Goal: Task Accomplishment & Management: Manage account settings

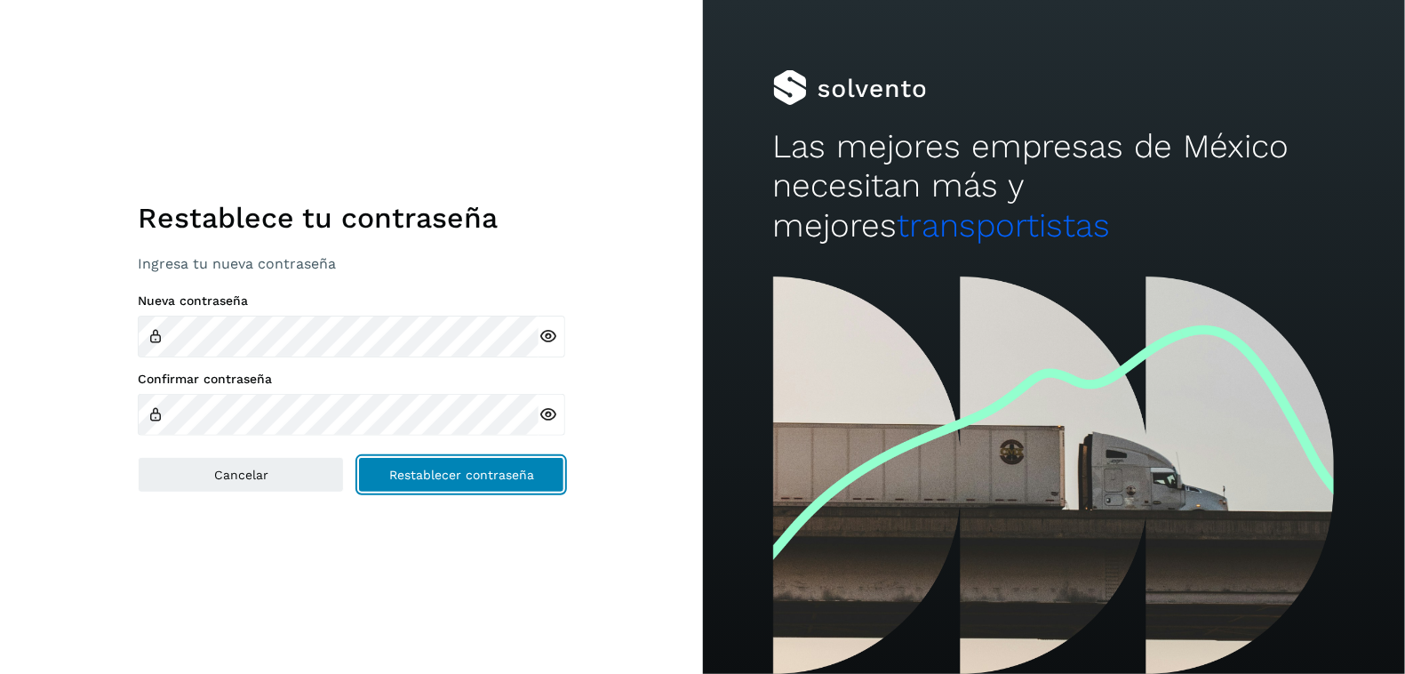
click at [462, 464] on button "Restablecer contraseña" at bounding box center [461, 475] width 206 height 36
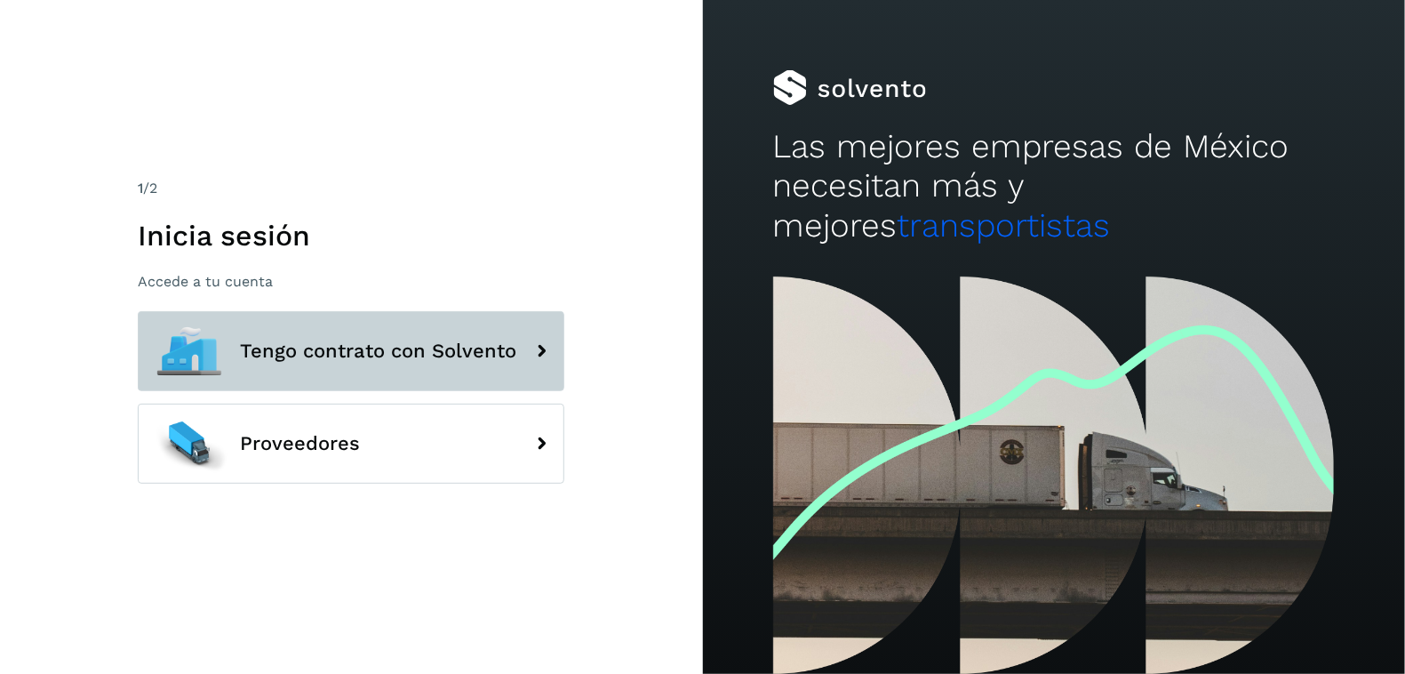
click at [339, 355] on span "Tengo contrato con Solvento" at bounding box center [378, 350] width 276 height 21
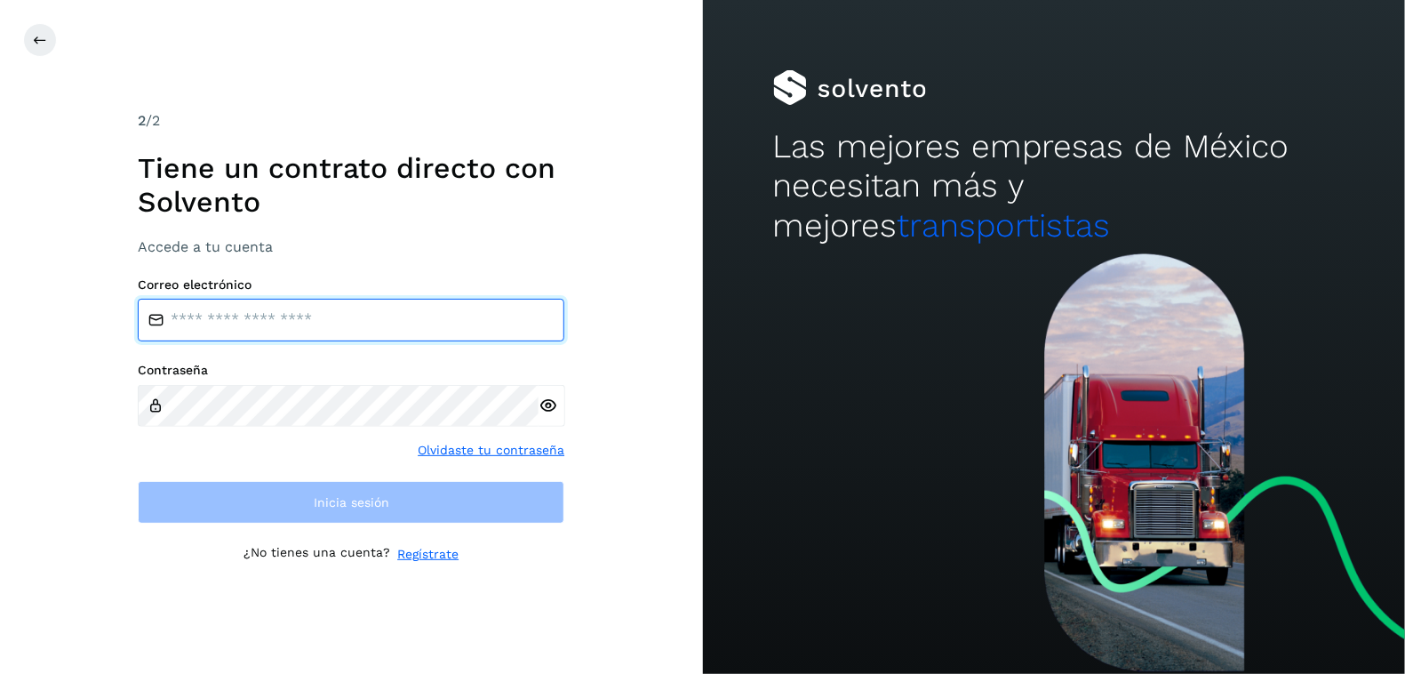
click at [307, 323] on input "email" at bounding box center [351, 320] width 427 height 43
type input "*"
type input "**********"
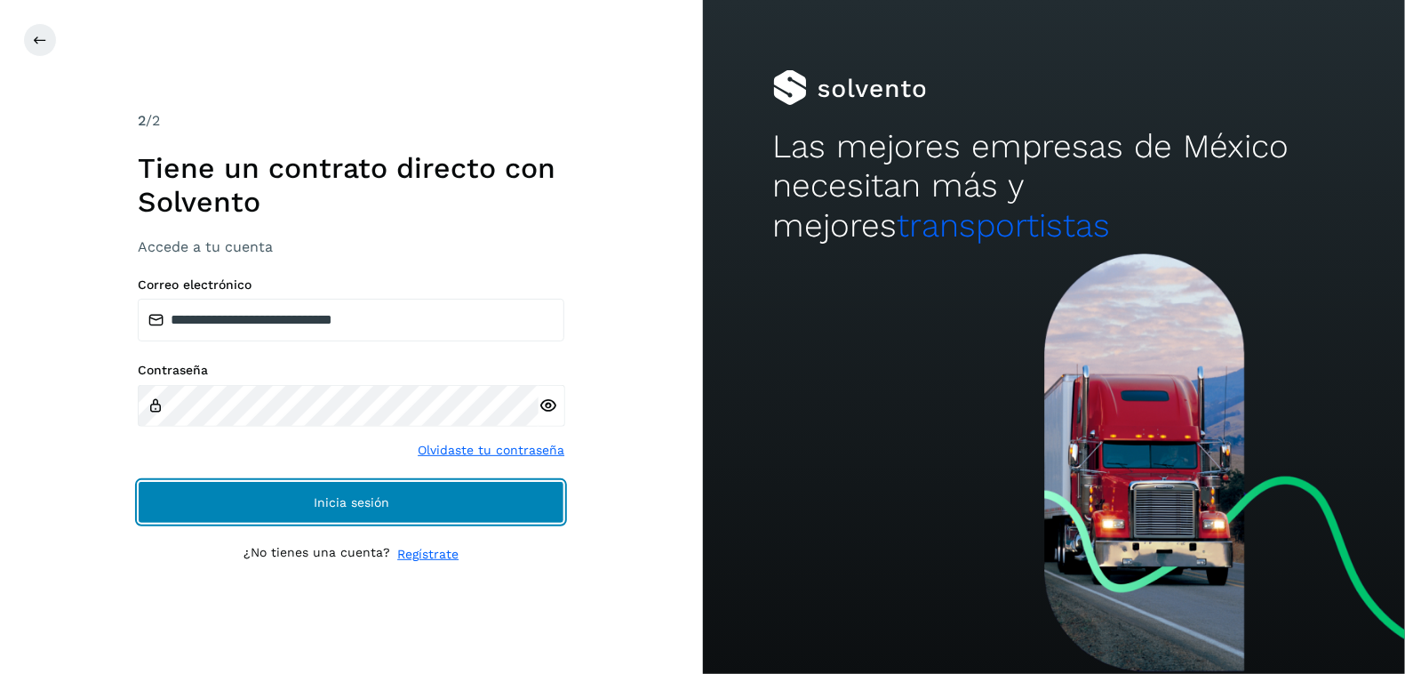
click at [323, 489] on button "Inicia sesión" at bounding box center [351, 502] width 427 height 43
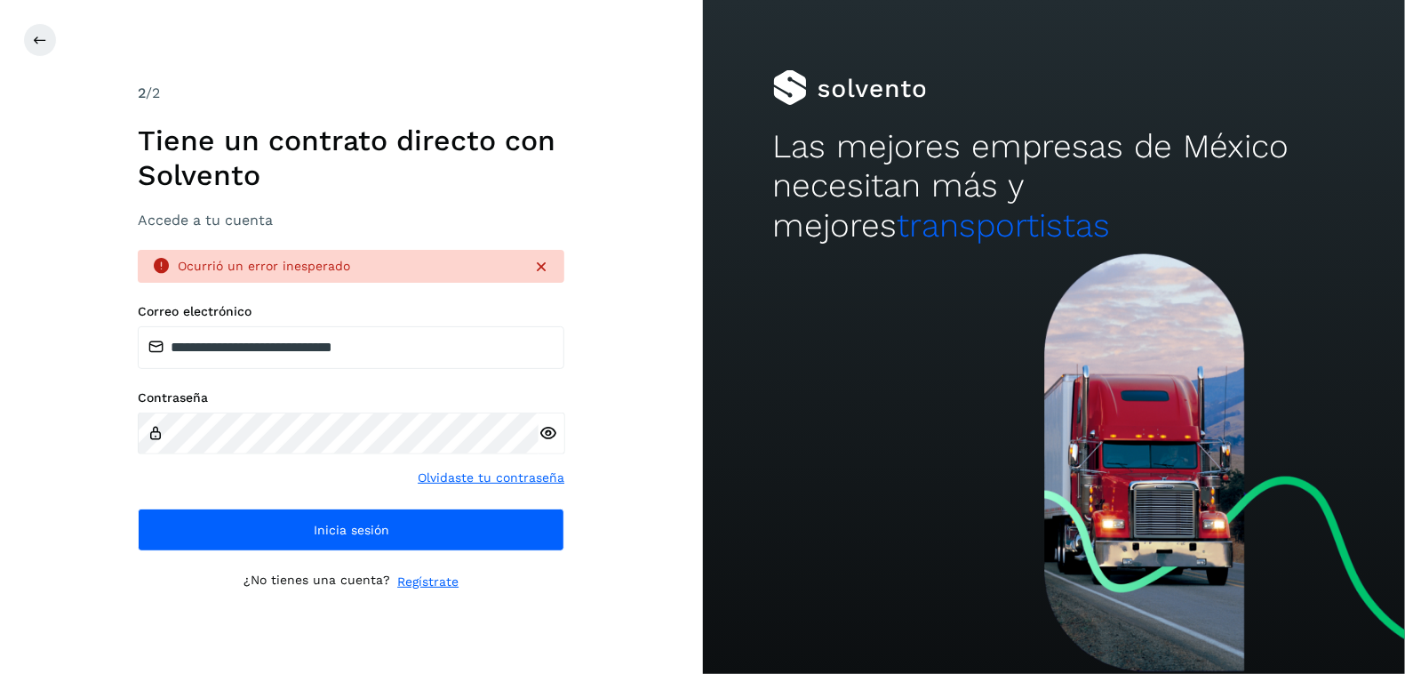
click at [553, 441] on icon at bounding box center [547, 433] width 19 height 19
click at [484, 483] on link "Olvidaste tu contraseña" at bounding box center [491, 477] width 147 height 19
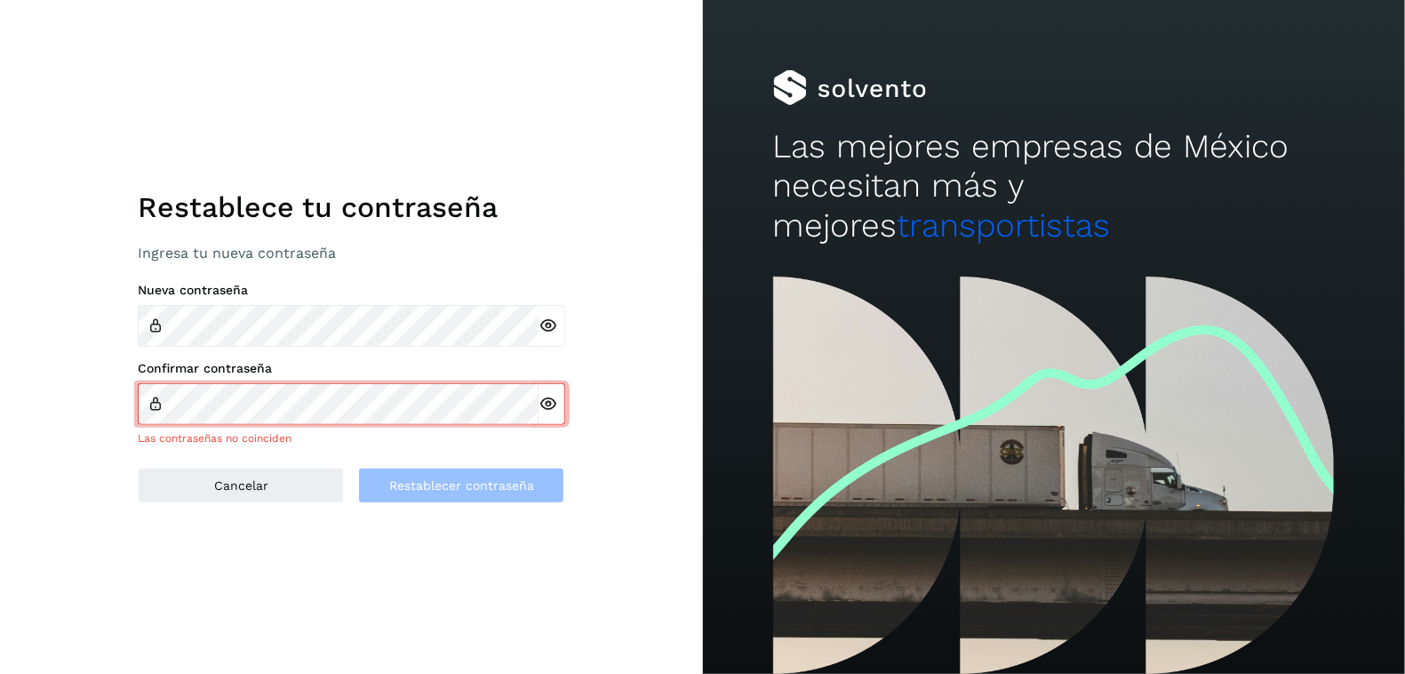
click at [545, 330] on icon at bounding box center [547, 325] width 19 height 19
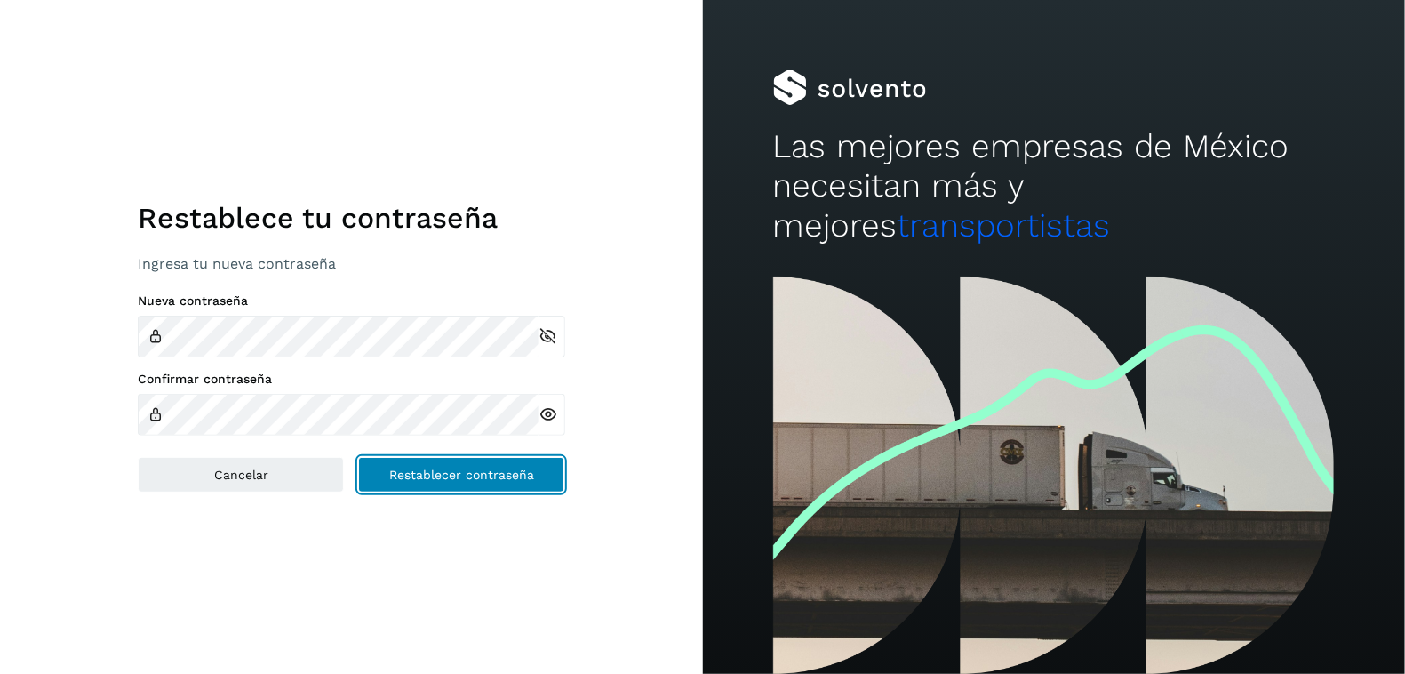
click at [436, 470] on span "Restablecer contraseña" at bounding box center [461, 474] width 145 height 12
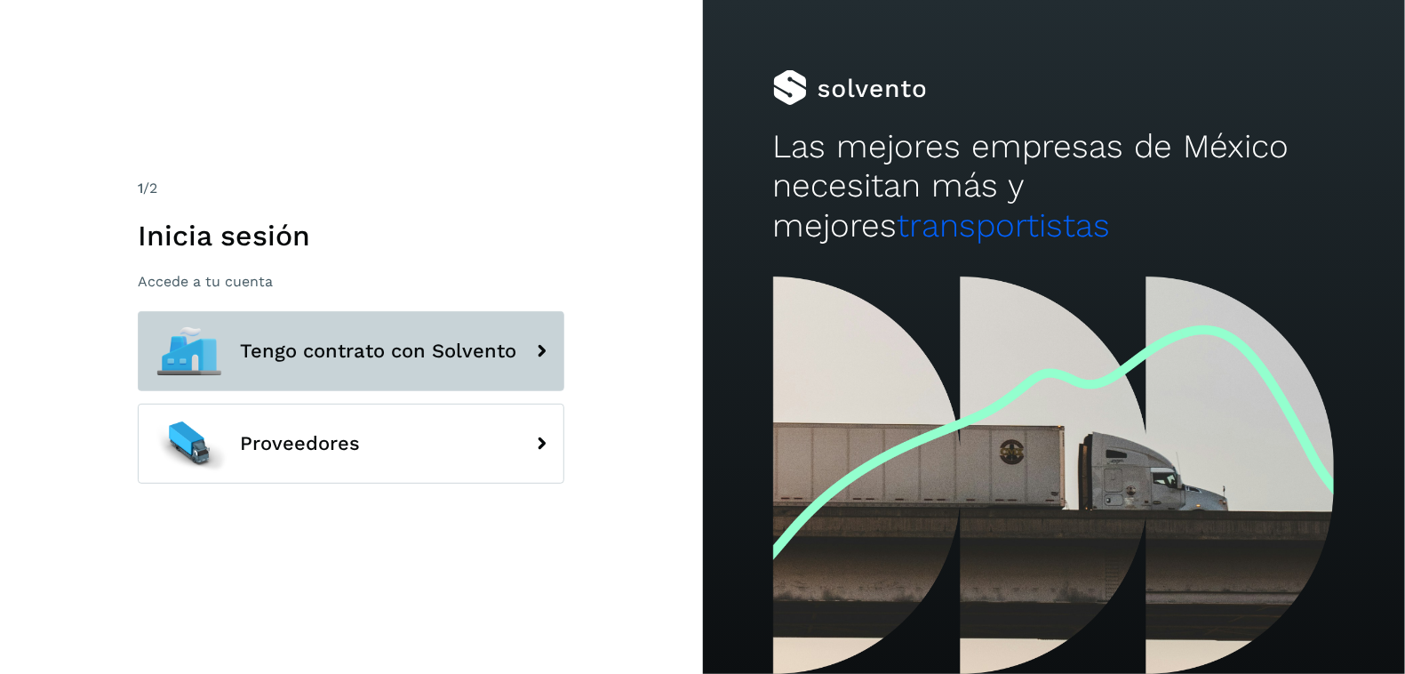
click at [452, 371] on button "Tengo contrato con Solvento" at bounding box center [351, 351] width 427 height 80
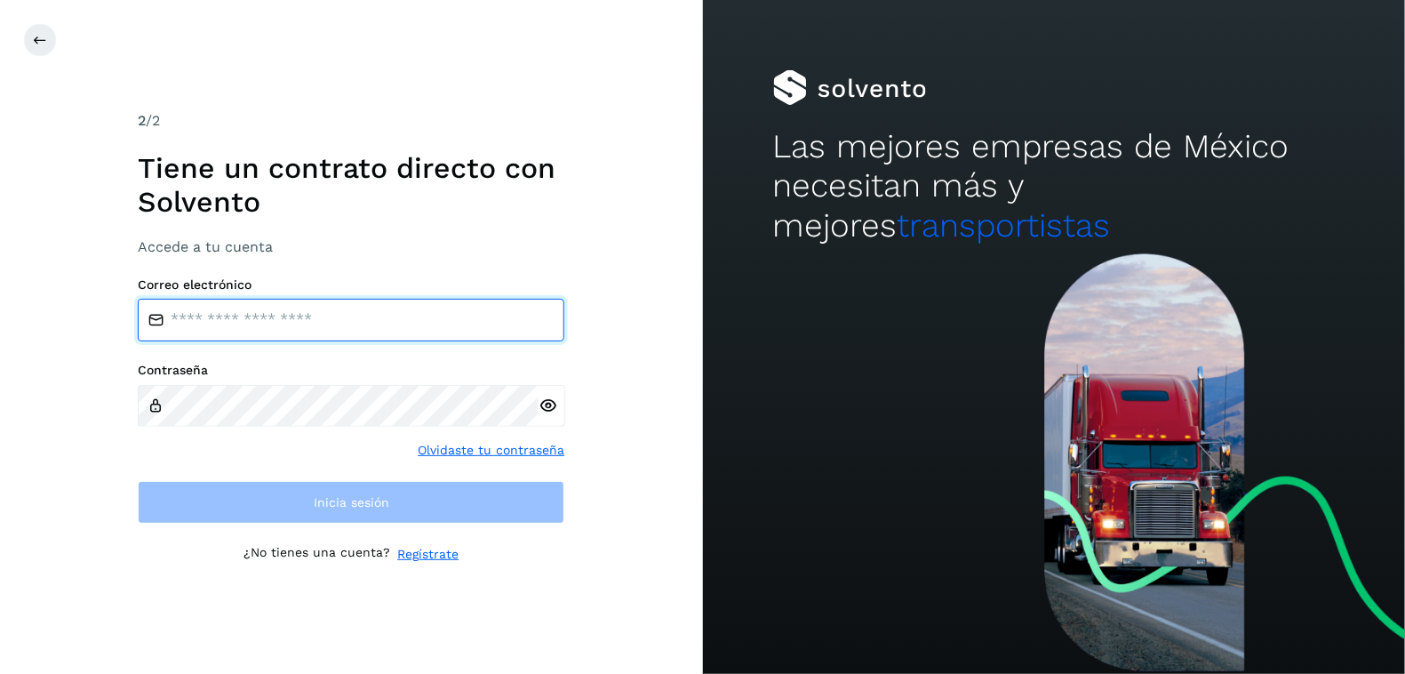
click at [390, 323] on input "email" at bounding box center [351, 320] width 427 height 43
type input "**********"
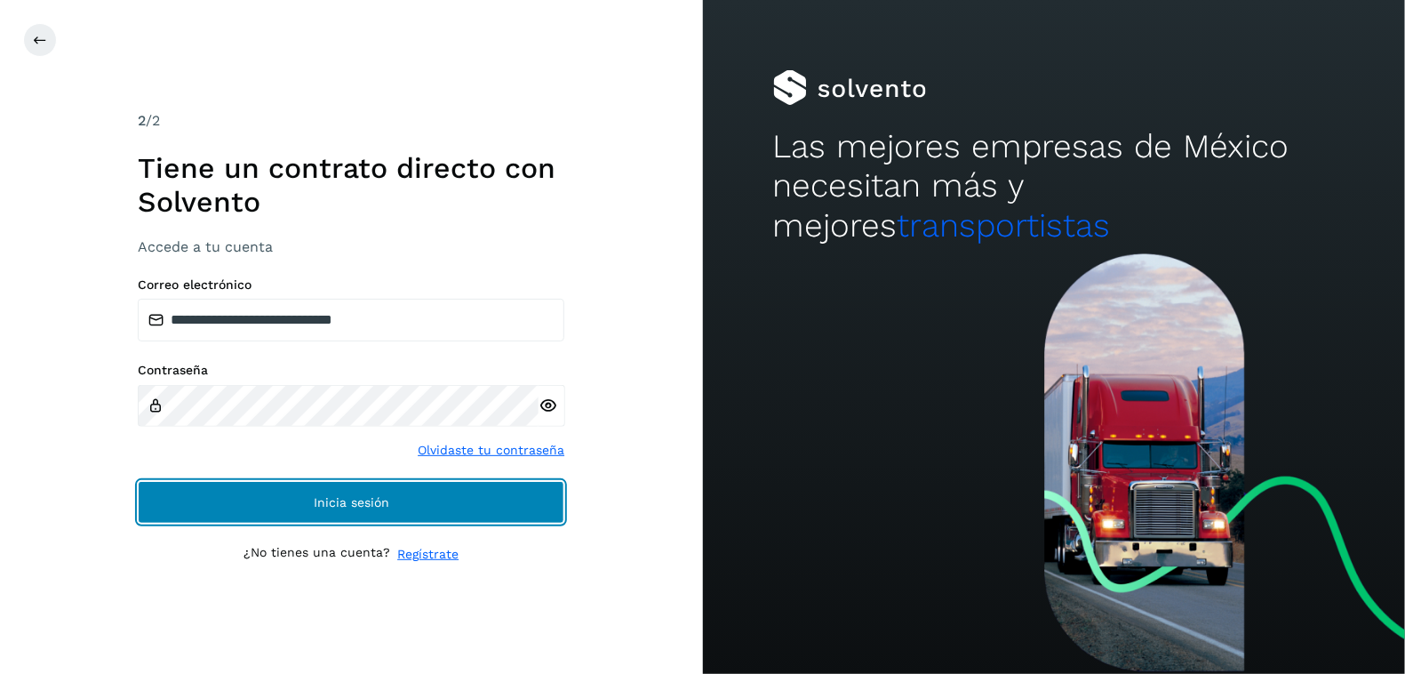
click at [358, 491] on button "Inicia sesión" at bounding box center [351, 502] width 427 height 43
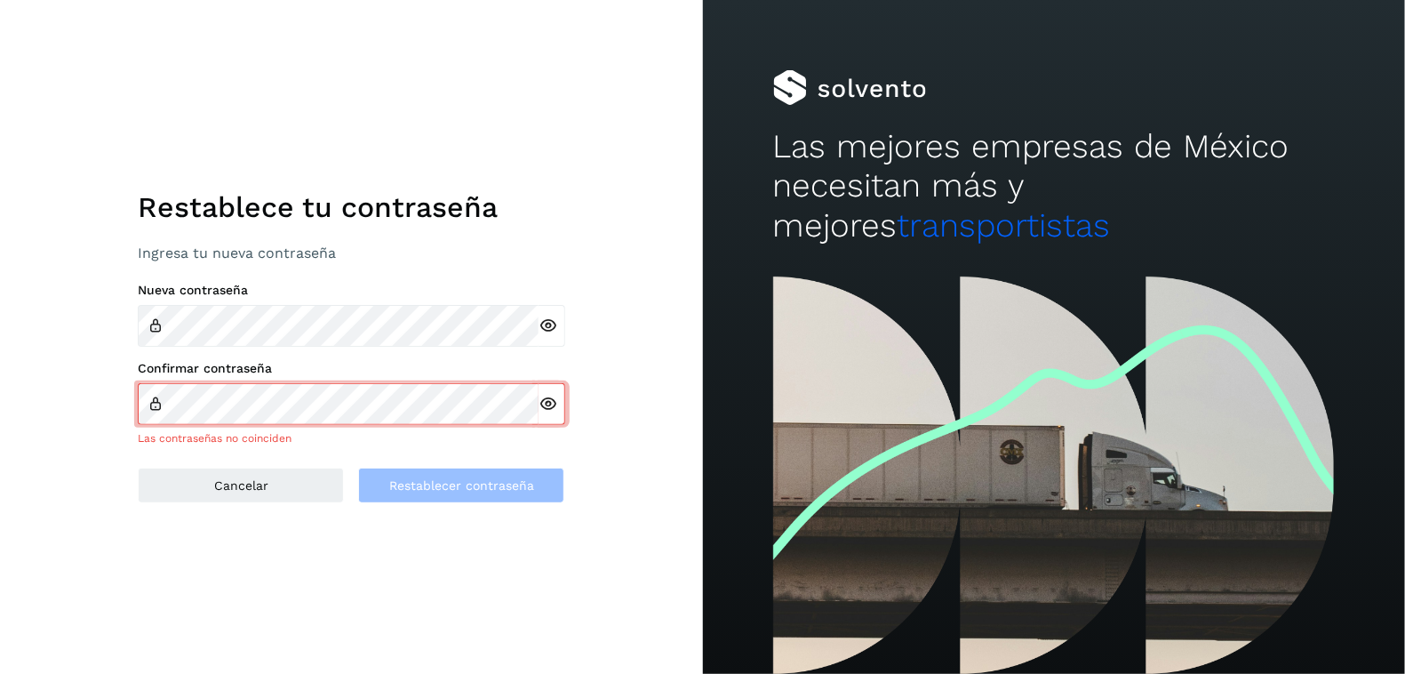
click at [550, 323] on icon at bounding box center [547, 325] width 19 height 19
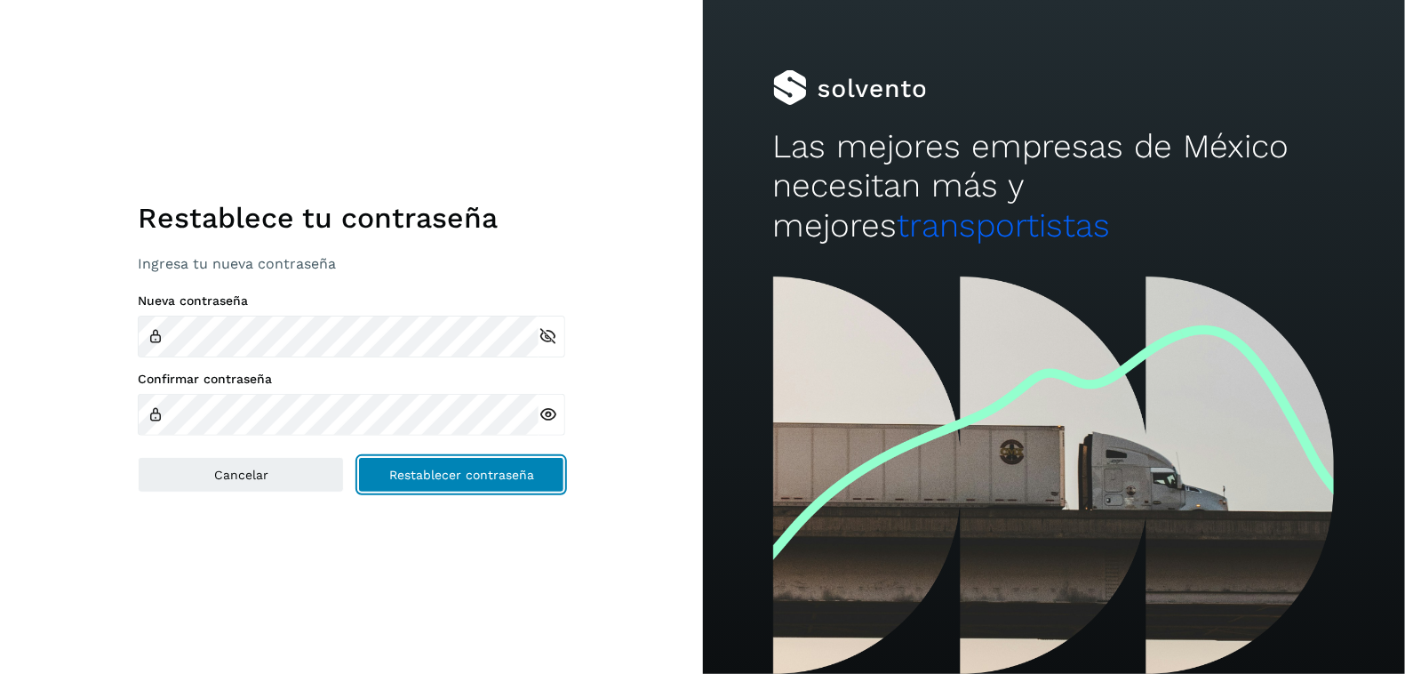
click at [395, 482] on button "Restablecer contraseña" at bounding box center [461, 475] width 206 height 36
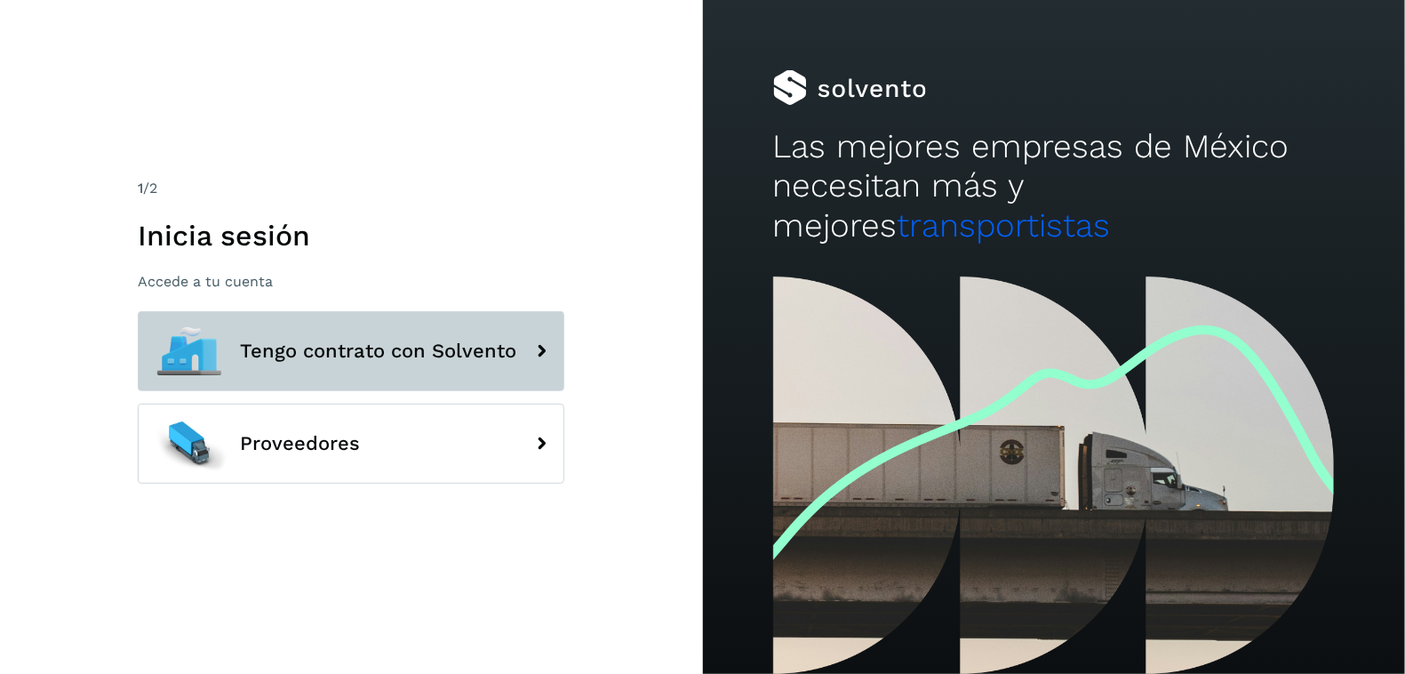
click at [517, 349] on button "Tengo contrato con Solvento" at bounding box center [351, 351] width 427 height 80
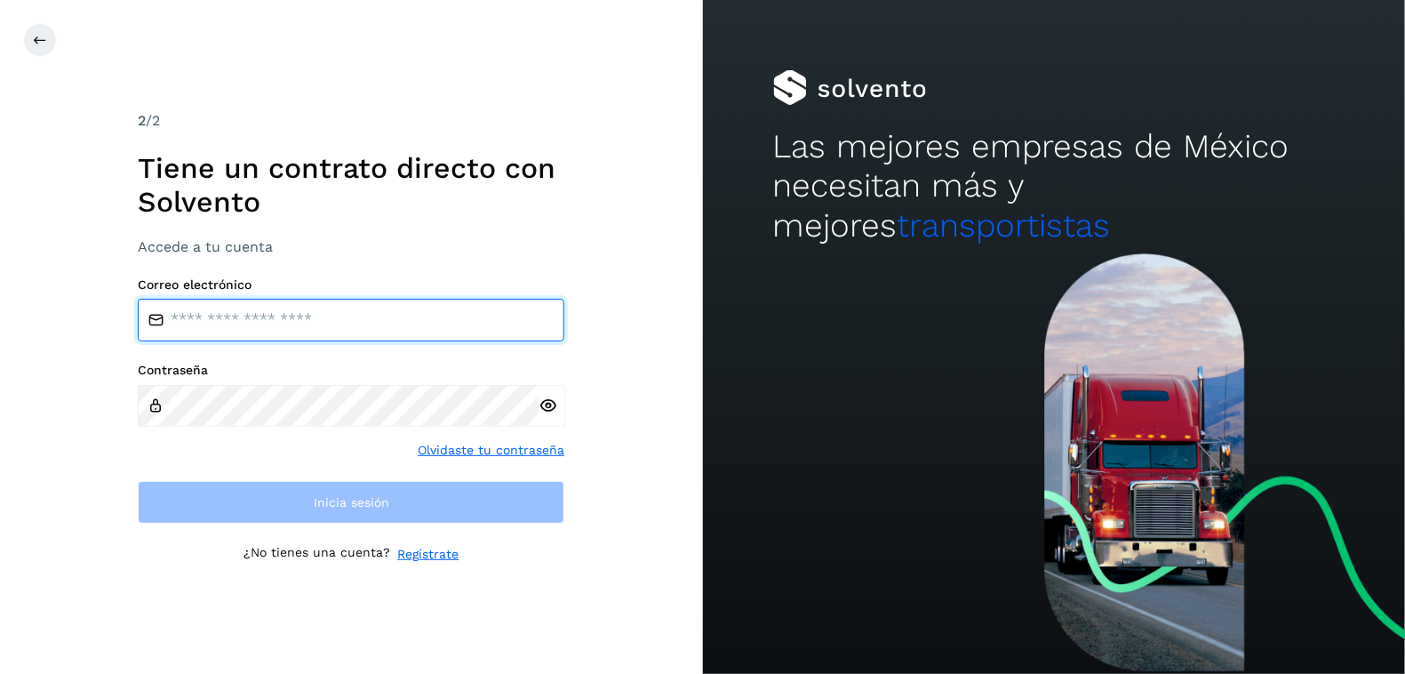
click at [311, 318] on input "email" at bounding box center [351, 320] width 427 height 43
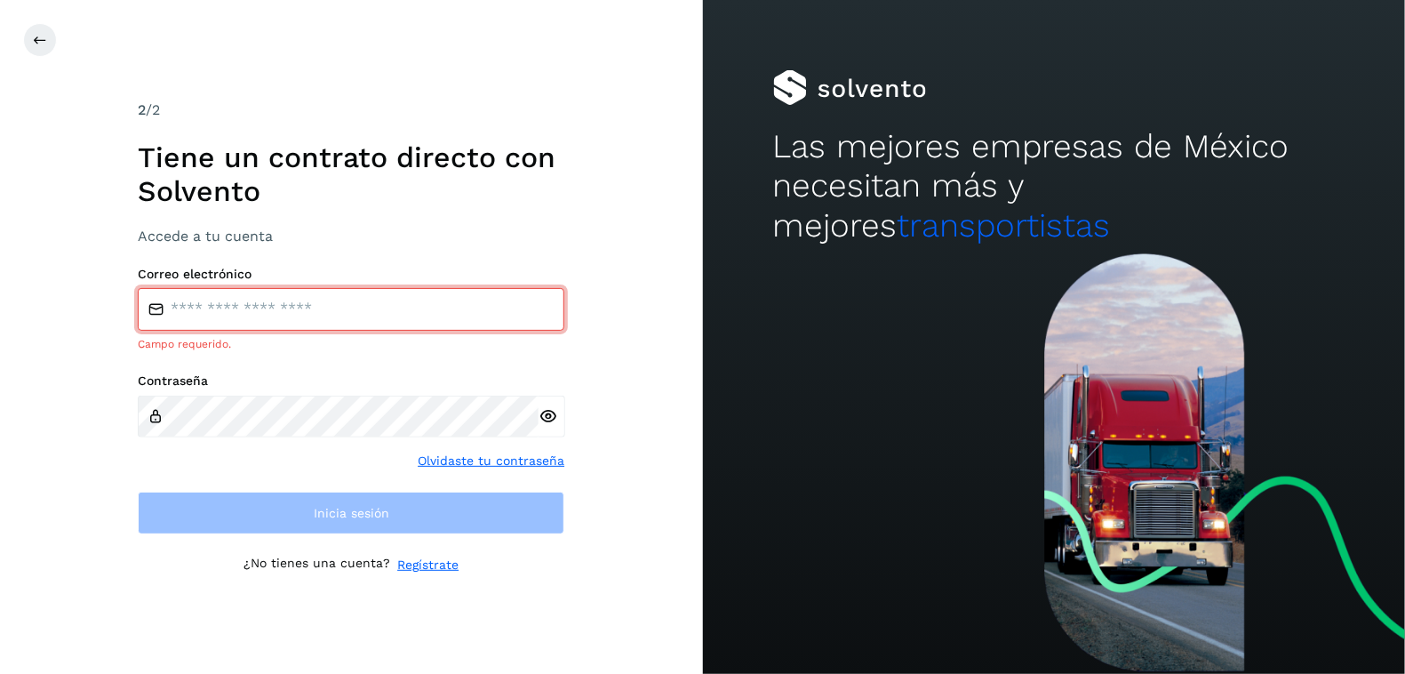
drag, startPoint x: 186, startPoint y: 378, endPoint x: 199, endPoint y: 334, distance: 45.5
click at [186, 377] on div "Contraseña" at bounding box center [351, 405] width 427 height 64
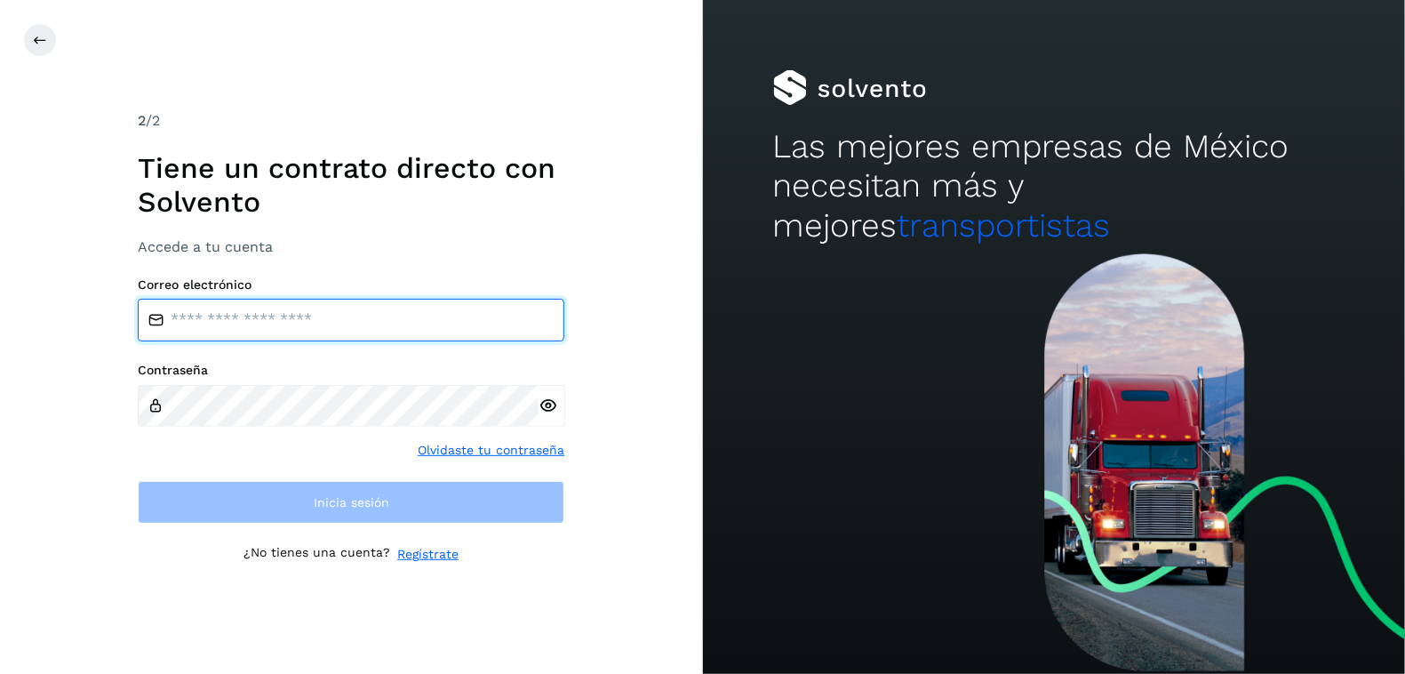
click at [211, 311] on input "email" at bounding box center [351, 320] width 427 height 43
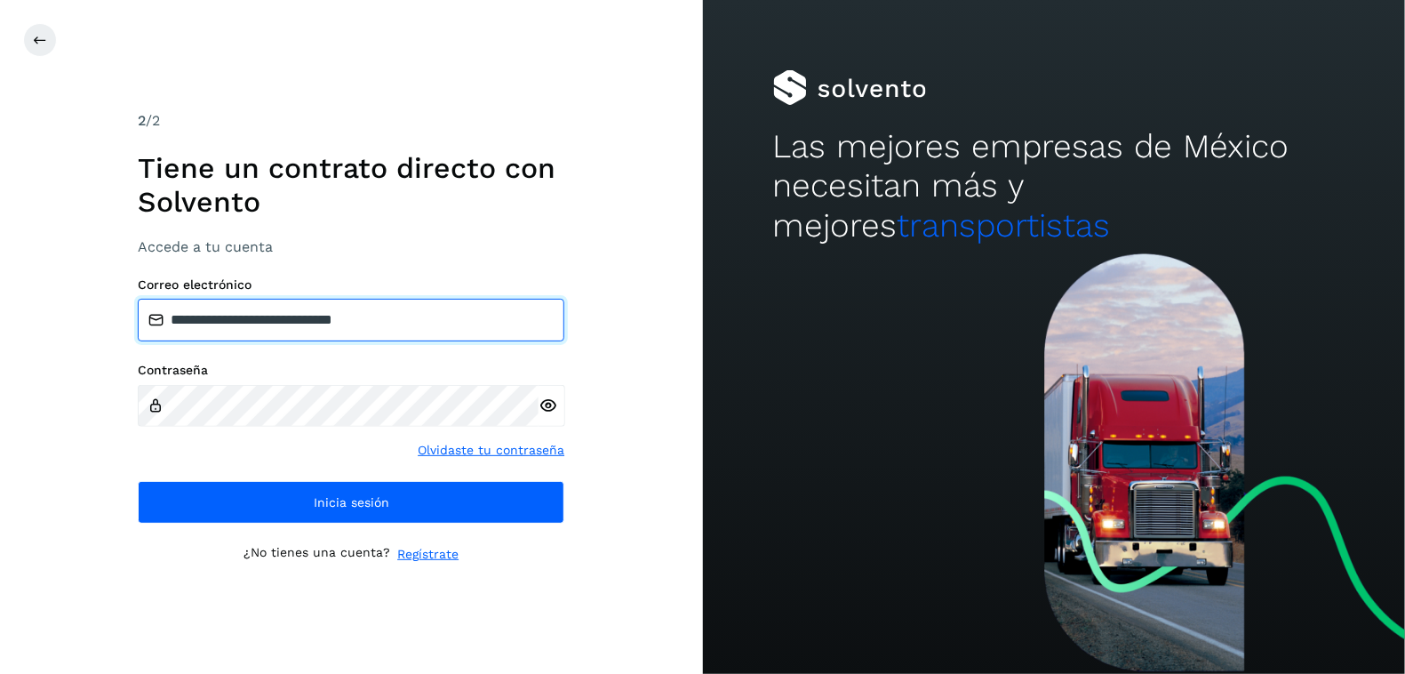
type input "**********"
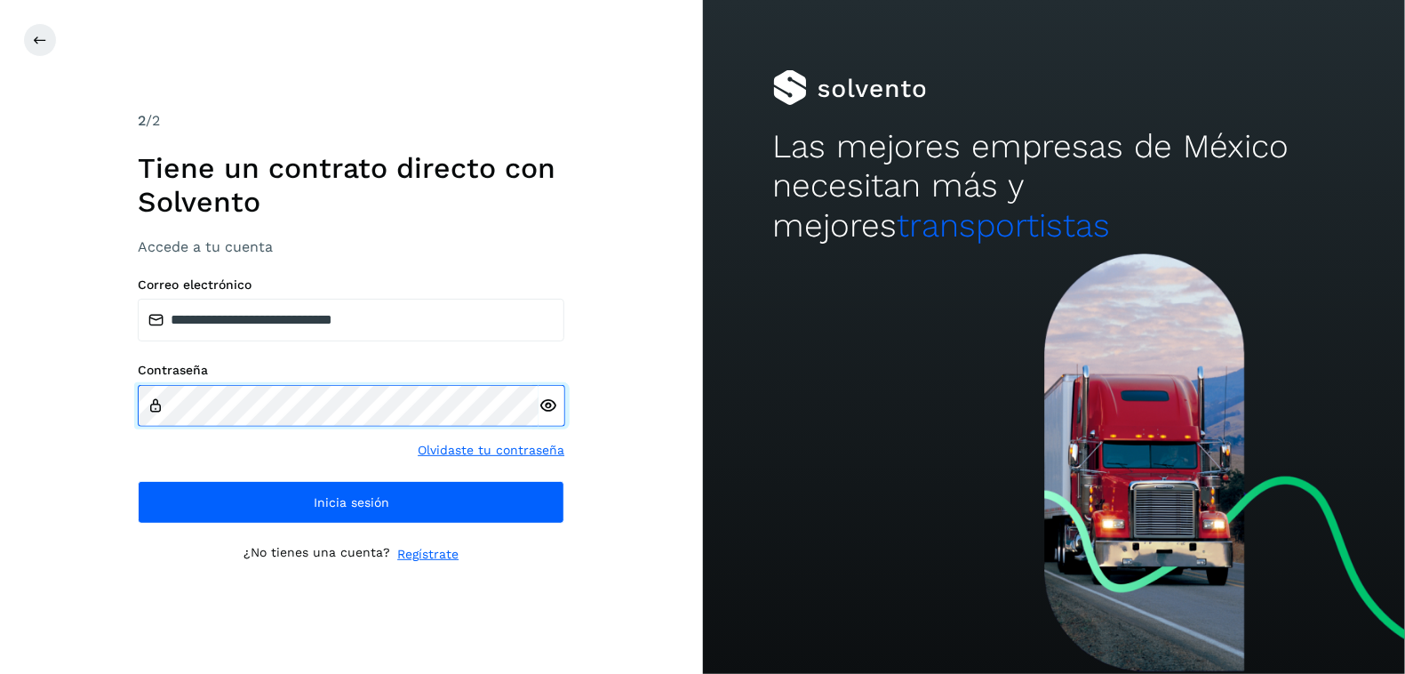
click at [80, 413] on div "**********" at bounding box center [351, 337] width 703 height 674
click at [549, 405] on icon at bounding box center [547, 405] width 19 height 19
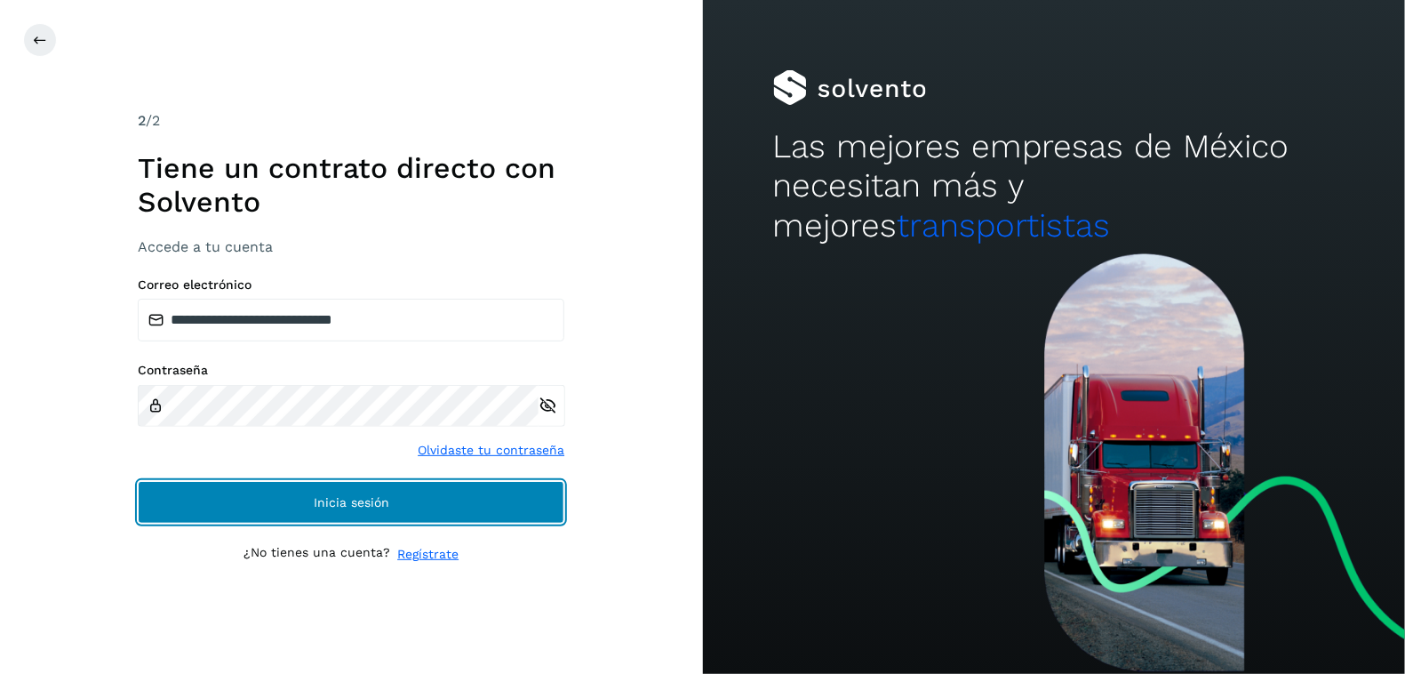
click at [400, 505] on button "Inicia sesión" at bounding box center [351, 502] width 427 height 43
